Goal: Task Accomplishment & Management: Manage account settings

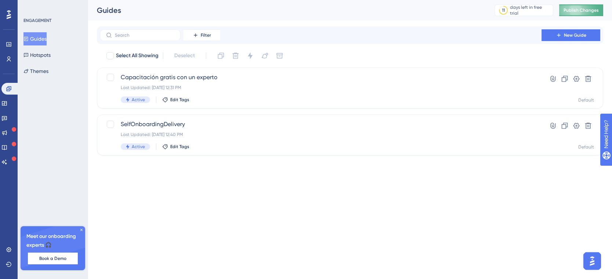
click at [580, 10] on span "Publish Changes" at bounding box center [580, 10] width 35 height 6
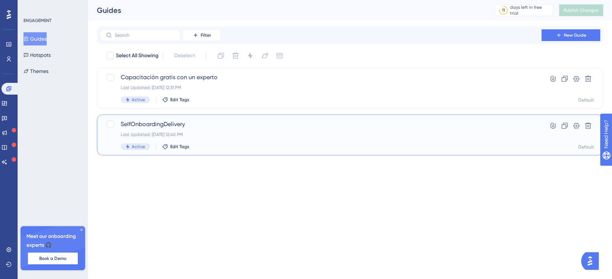
click at [207, 134] on div "Last Updated: [DATE] 12:40 PM" at bounding box center [321, 135] width 400 height 6
